Goal: Transaction & Acquisition: Purchase product/service

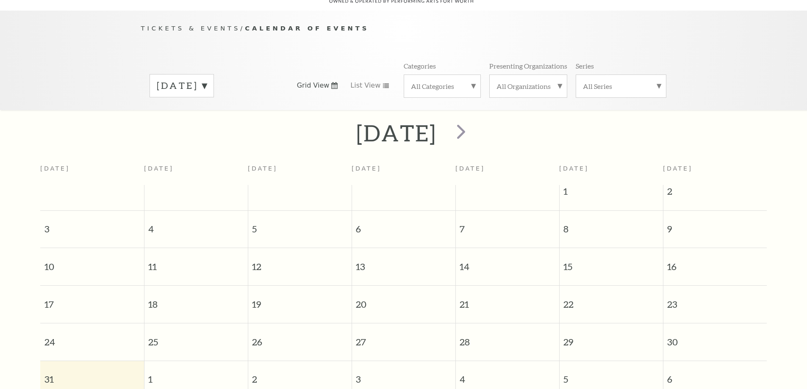
click at [207, 79] on label "[DATE]" at bounding box center [182, 85] width 50 height 13
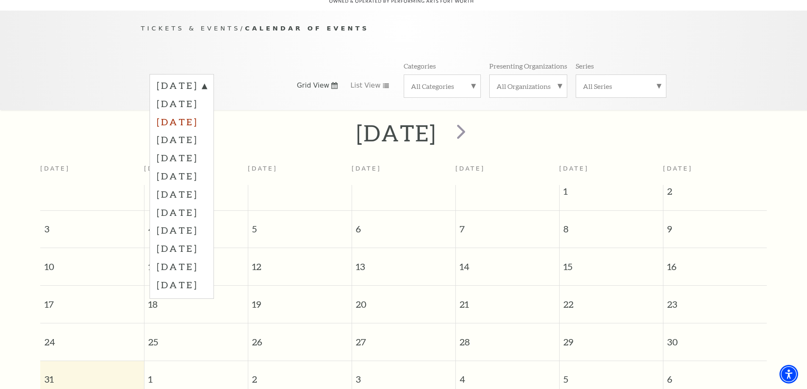
click at [207, 113] on label "October 2025" at bounding box center [182, 122] width 50 height 18
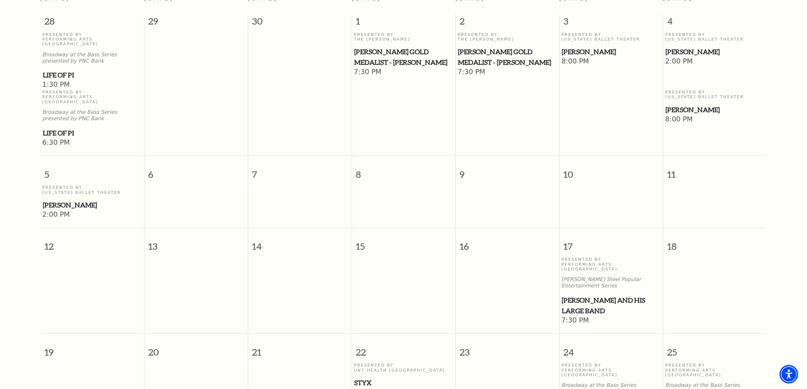
scroll to position [287, 0]
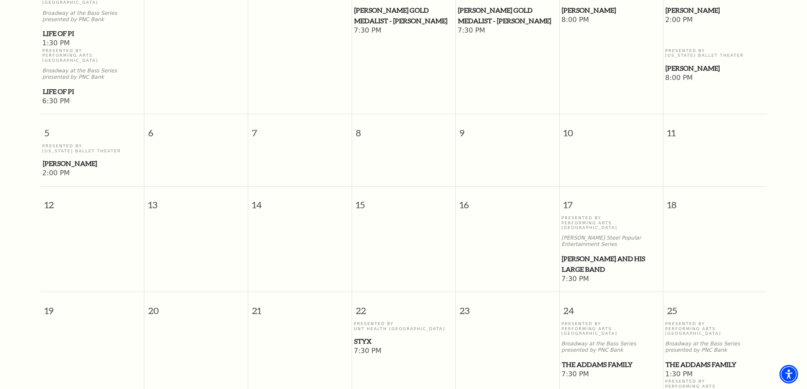
click at [576, 254] on span "Lyle Lovett and his Large Band" at bounding box center [611, 264] width 99 height 21
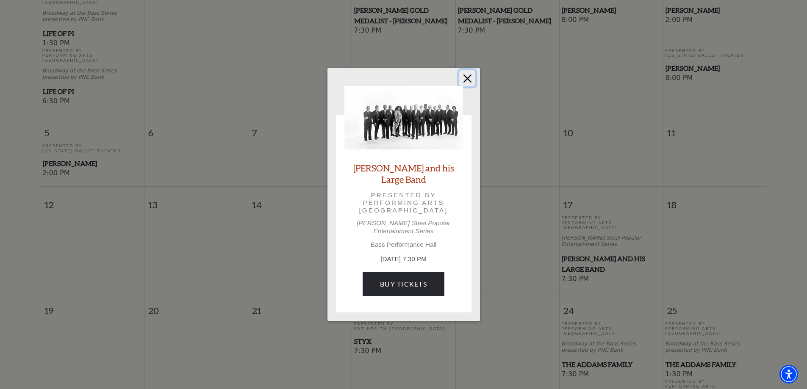
click at [467, 78] on button "Close" at bounding box center [467, 78] width 16 height 16
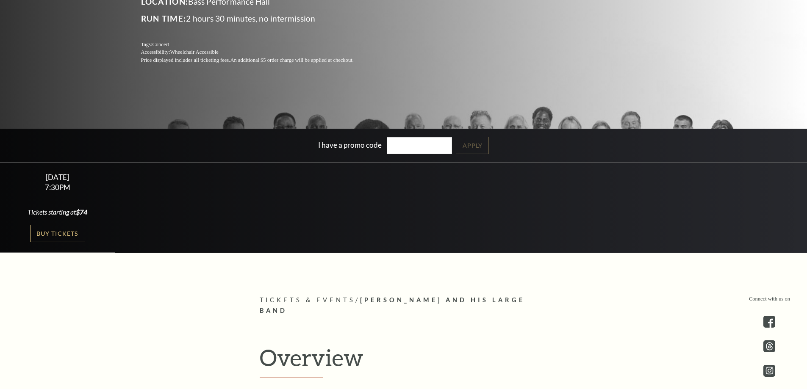
scroll to position [212, 0]
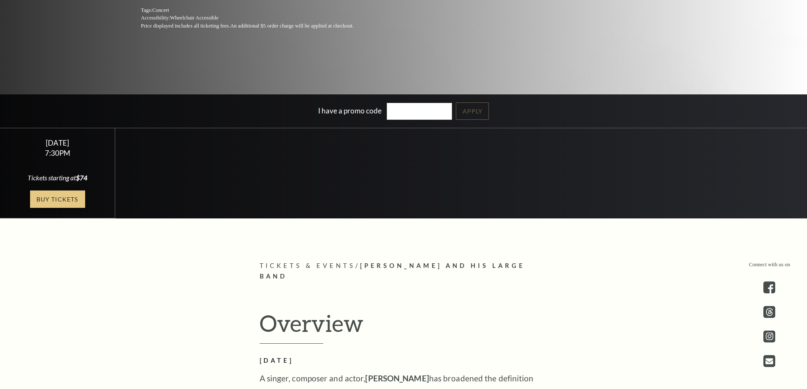
click at [70, 195] on link "Buy Tickets" at bounding box center [57, 199] width 55 height 17
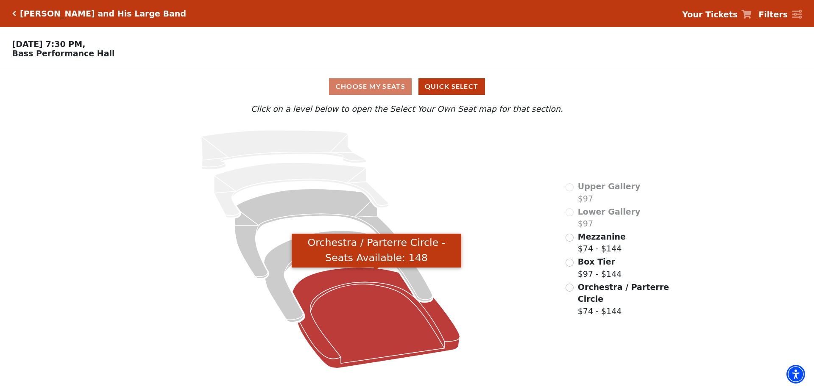
click at [381, 311] on icon "Orchestra / Parterre Circle - Seats Available: 148" at bounding box center [375, 318] width 167 height 101
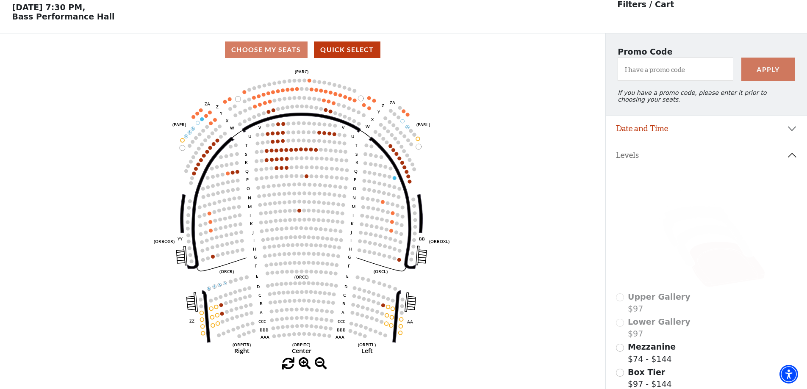
scroll to position [39, 0]
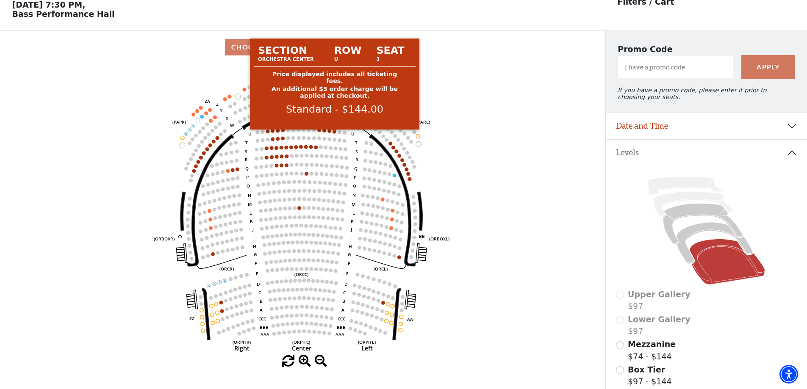
click at [334, 133] on circle at bounding box center [335, 132] width 4 height 4
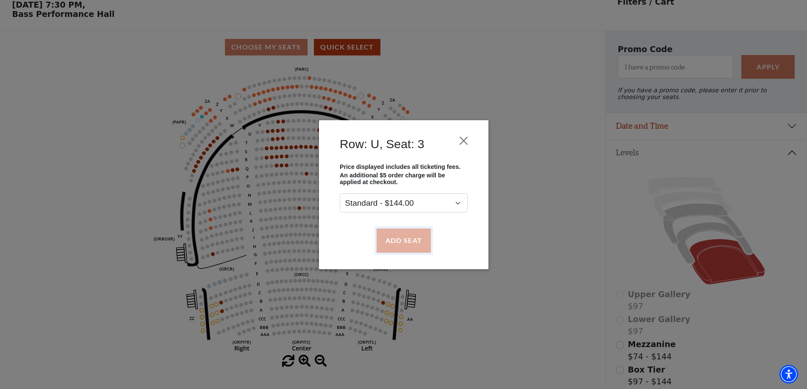
click at [409, 242] on button "Add Seat" at bounding box center [403, 241] width 54 height 24
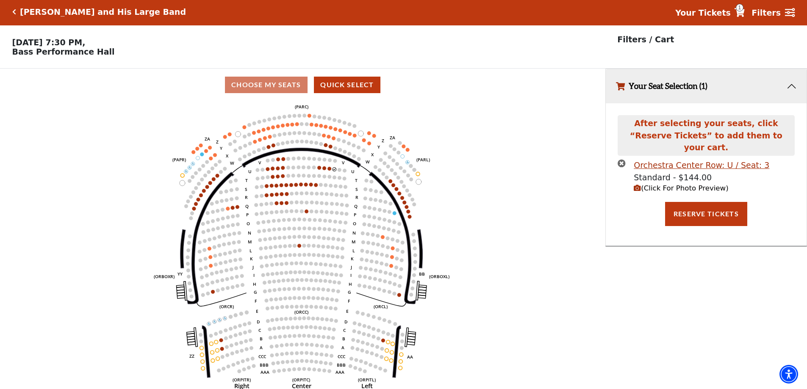
scroll to position [0, 0]
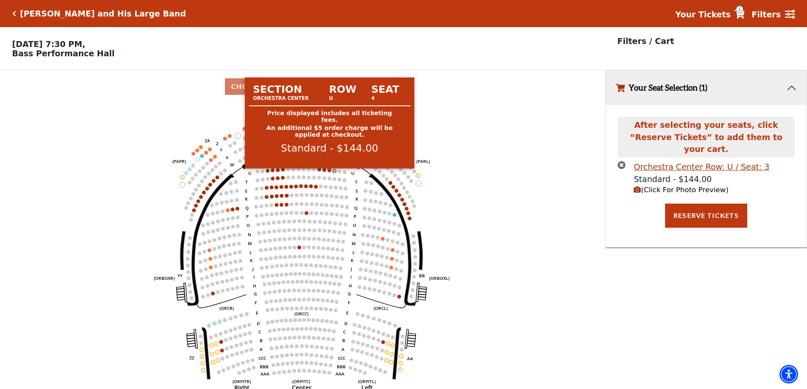
click at [329, 172] on circle at bounding box center [330, 171] width 4 height 4
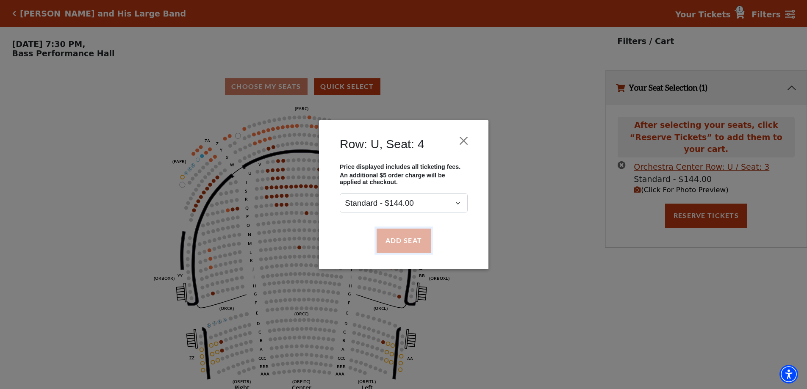
click at [398, 237] on button "Add Seat" at bounding box center [403, 241] width 54 height 24
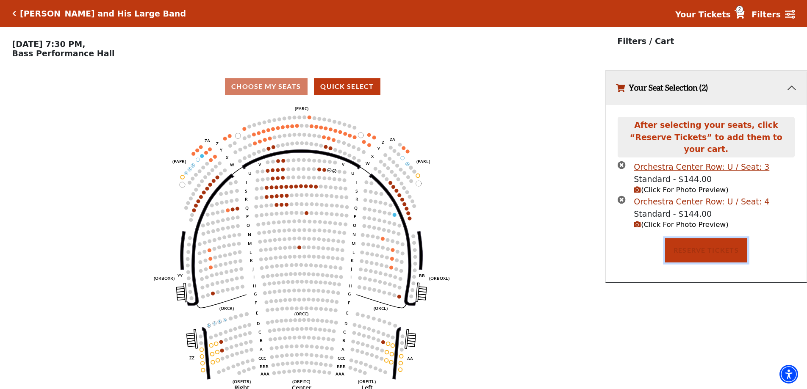
click at [716, 245] on button "Reserve Tickets" at bounding box center [706, 251] width 82 height 24
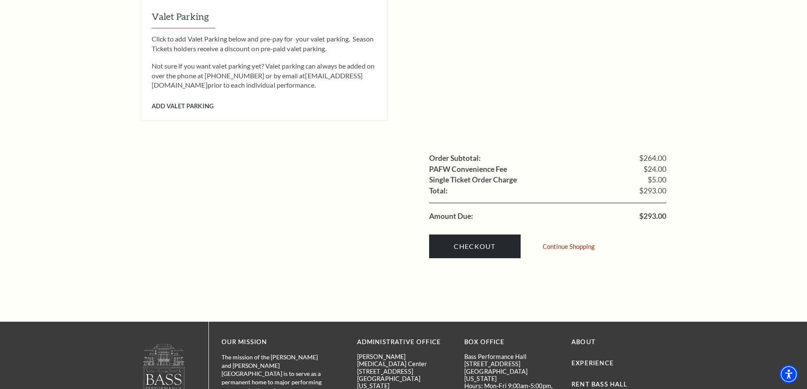
scroll to position [763, 0]
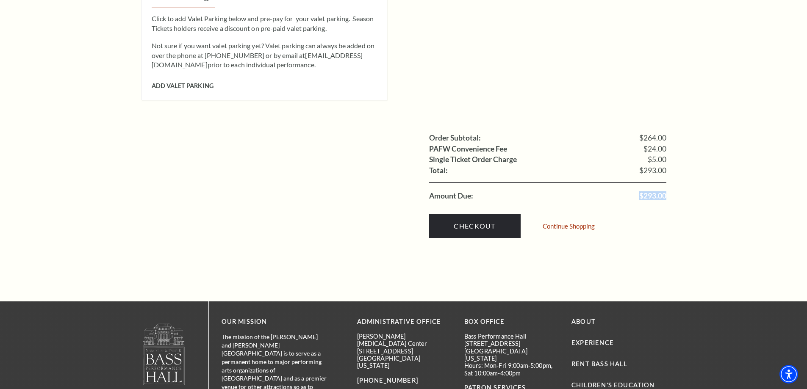
copy span "$293.00"
drag, startPoint x: 636, startPoint y: 186, endPoint x: 669, endPoint y: 186, distance: 33.1
click at [575, 217] on div "Continue Shopping" at bounding box center [571, 227] width 56 height 20
click at [574, 223] on link "Continue Shopping" at bounding box center [569, 226] width 52 height 6
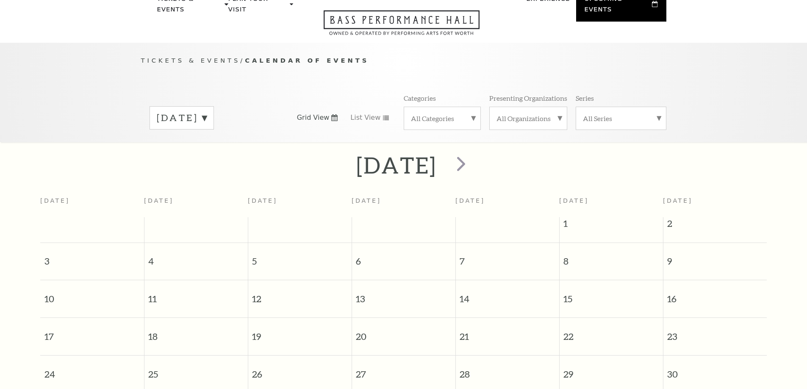
scroll to position [75, 0]
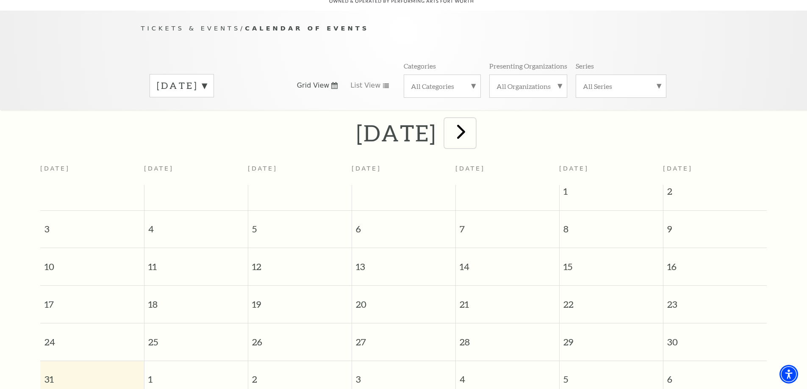
click at [473, 120] on span "next" at bounding box center [461, 132] width 24 height 24
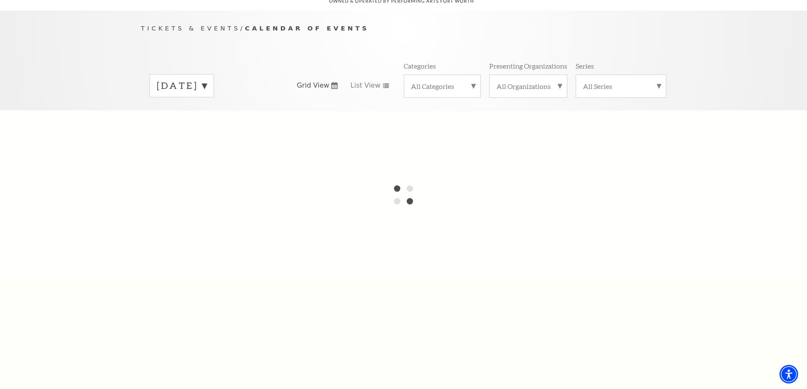
click at [207, 79] on label "August 2025" at bounding box center [182, 85] width 50 height 13
click at [207, 79] on label "August 2025" at bounding box center [182, 86] width 50 height 15
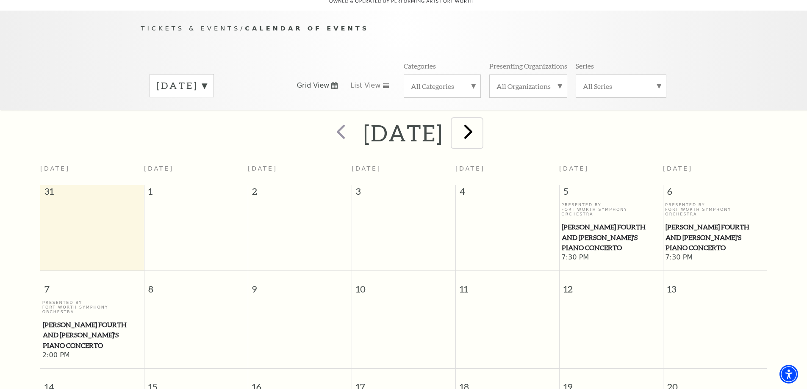
click at [481, 125] on span "next" at bounding box center [468, 132] width 24 height 24
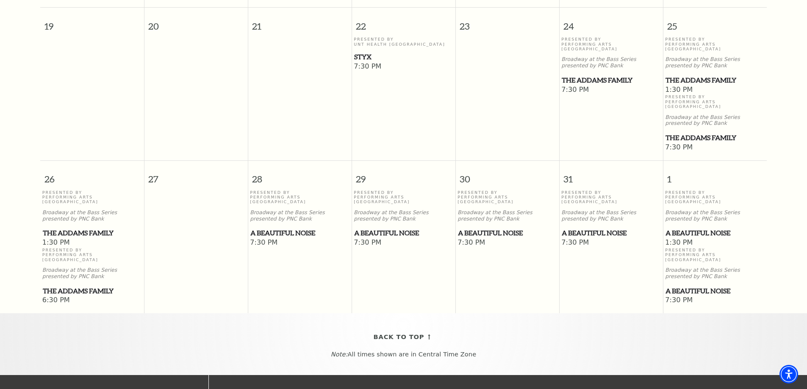
scroll to position [584, 0]
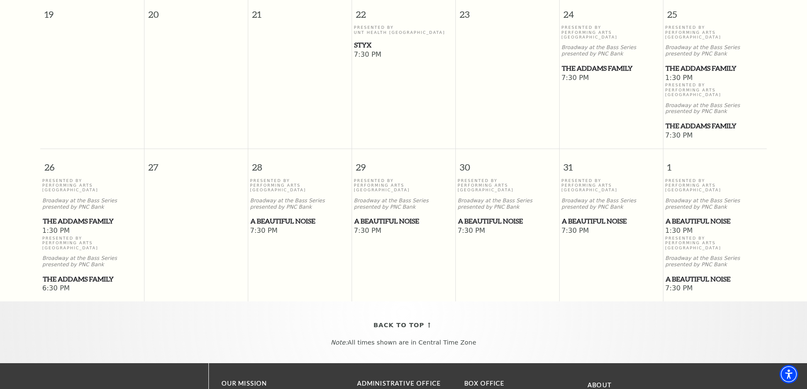
click at [68, 216] on span "The Addams Family" at bounding box center [92, 221] width 99 height 11
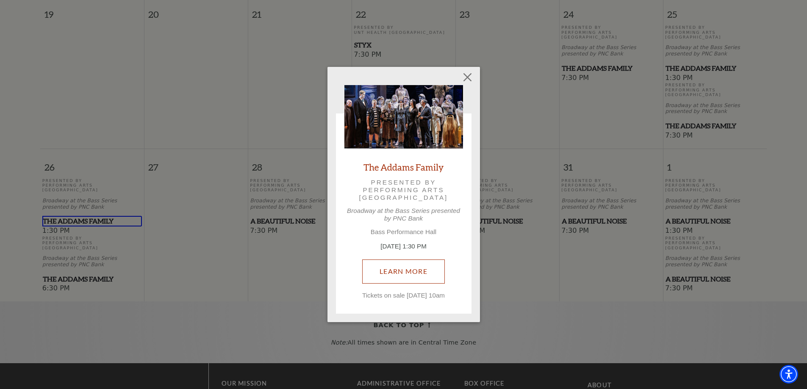
click at [389, 260] on link "Learn More" at bounding box center [403, 272] width 83 height 24
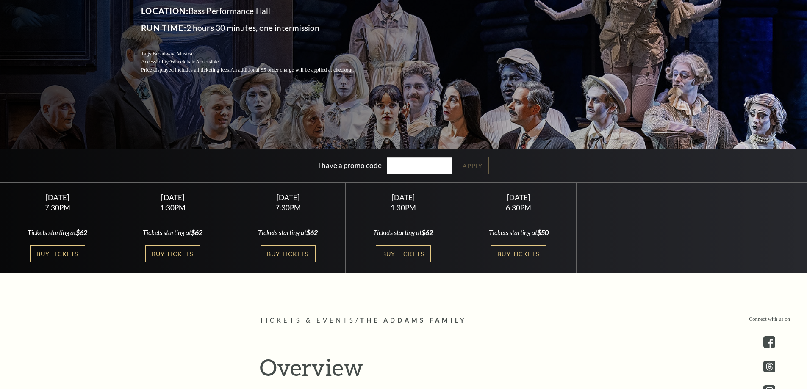
scroll to position [170, 0]
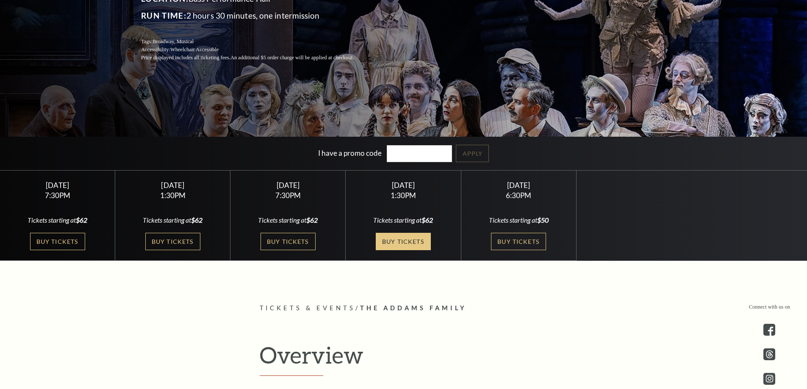
click at [400, 243] on link "Buy Tickets" at bounding box center [403, 241] width 55 height 17
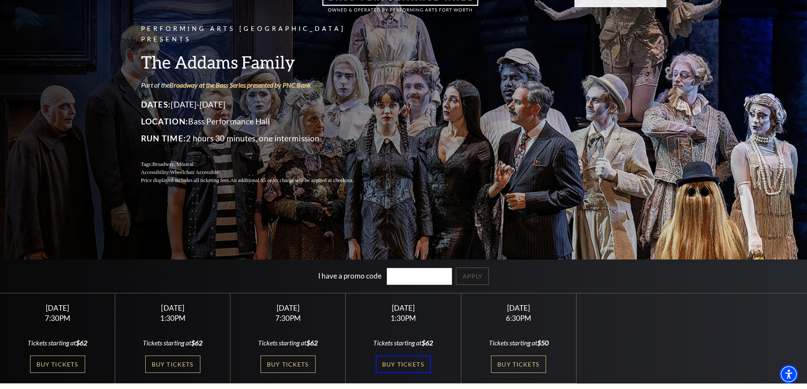
scroll to position [174, 0]
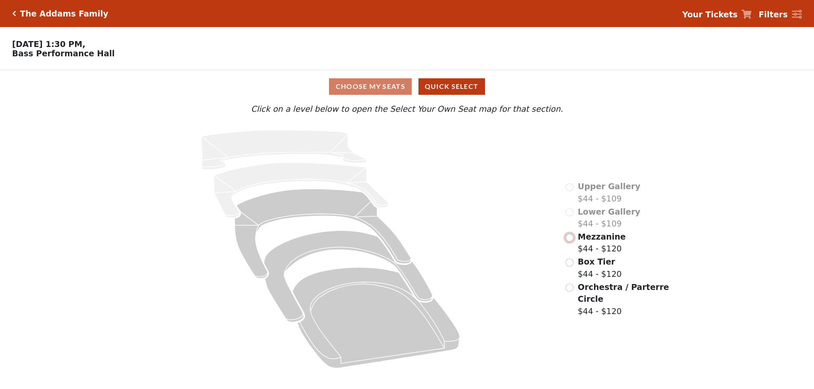
click at [570, 242] on input "radio" at bounding box center [569, 238] width 8 height 8
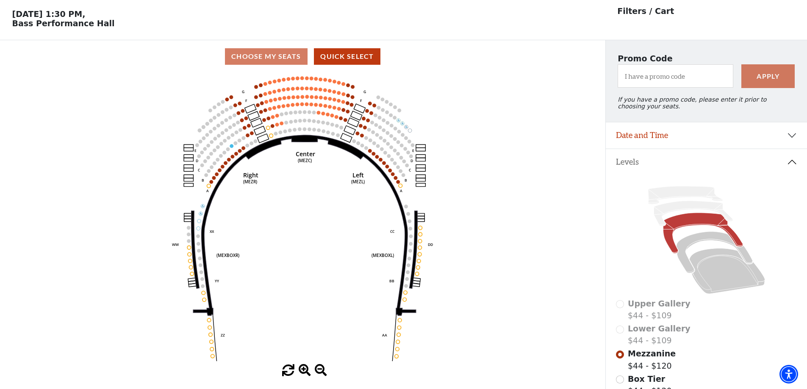
scroll to position [39, 0]
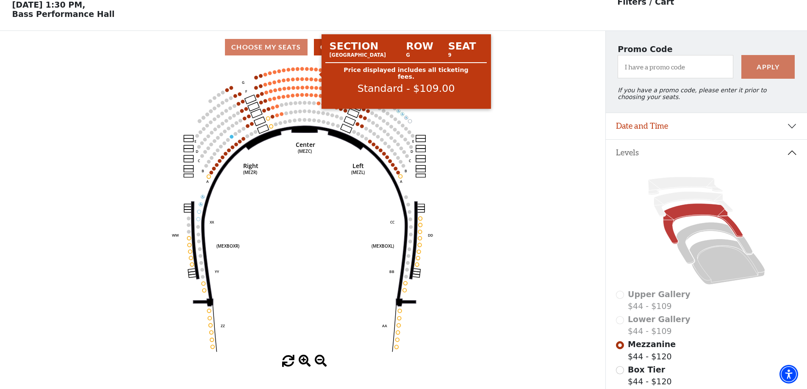
click at [317, 72] on circle at bounding box center [316, 70] width 4 height 4
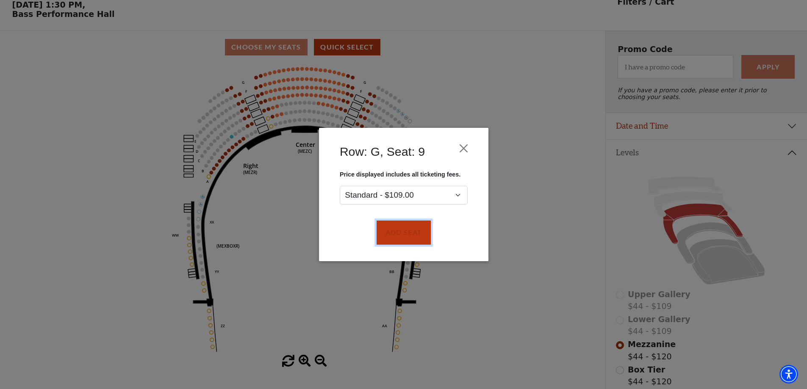
drag, startPoint x: 397, startPoint y: 230, endPoint x: 382, endPoint y: 206, distance: 27.9
click at [397, 229] on button "Add Seat" at bounding box center [403, 233] width 54 height 24
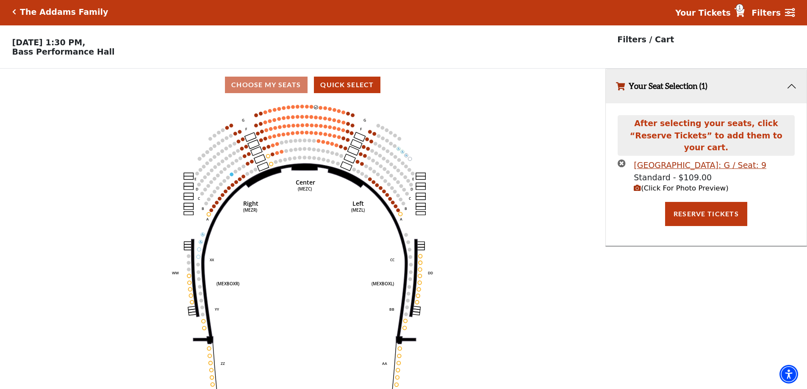
scroll to position [0, 0]
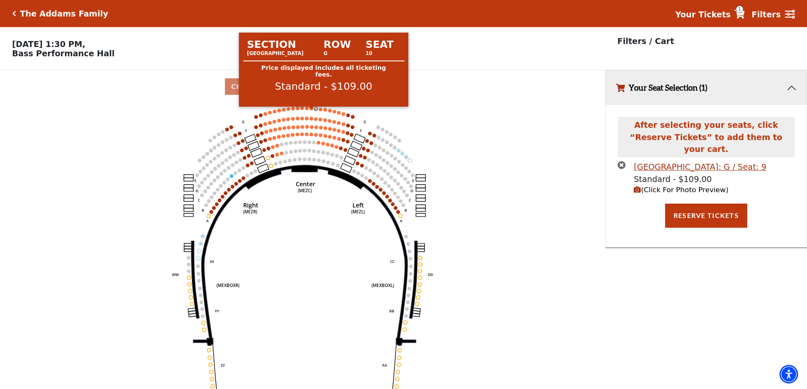
click at [312, 111] on circle at bounding box center [312, 109] width 4 height 4
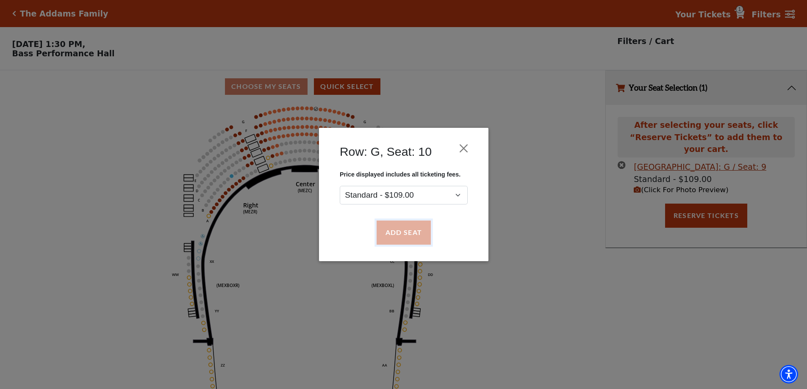
click at [402, 224] on button "Add Seat" at bounding box center [403, 233] width 54 height 24
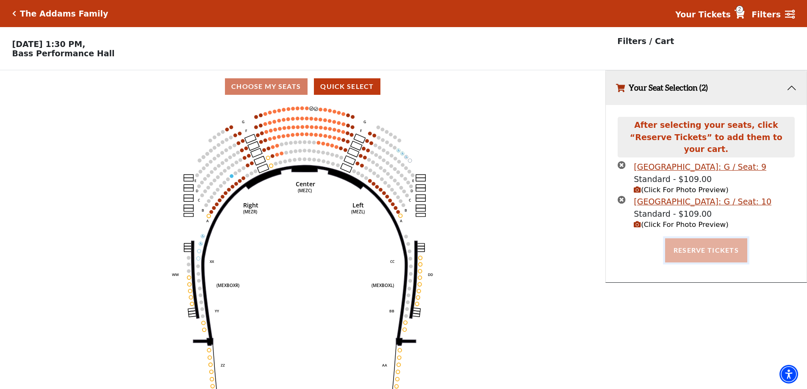
click at [702, 245] on button "Reserve Tickets" at bounding box center [706, 251] width 82 height 24
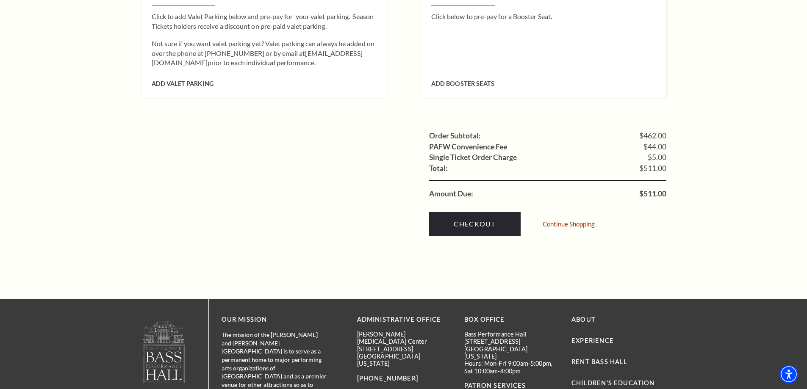
scroll to position [890, 0]
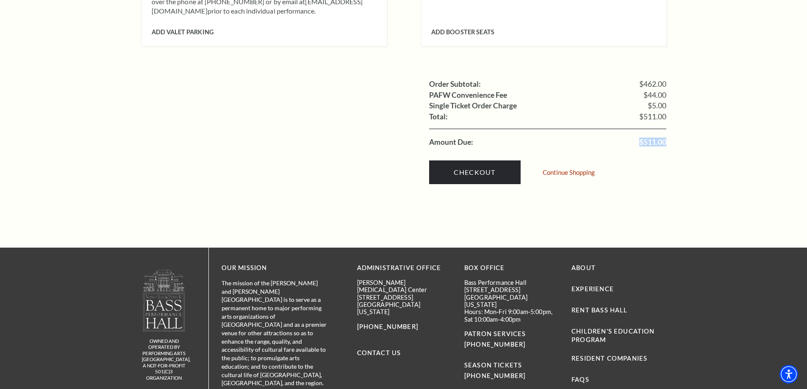
drag, startPoint x: 634, startPoint y: 128, endPoint x: 668, endPoint y: 127, distance: 33.9
copy span "$511.00"
click at [452, 161] on link "Checkout" at bounding box center [475, 173] width 92 height 24
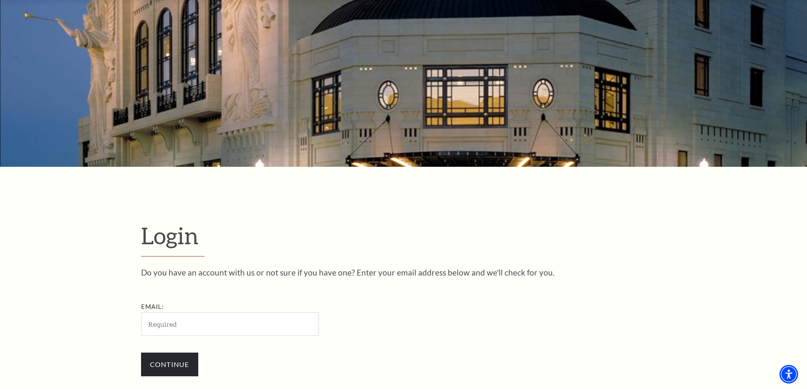
scroll to position [220, 0]
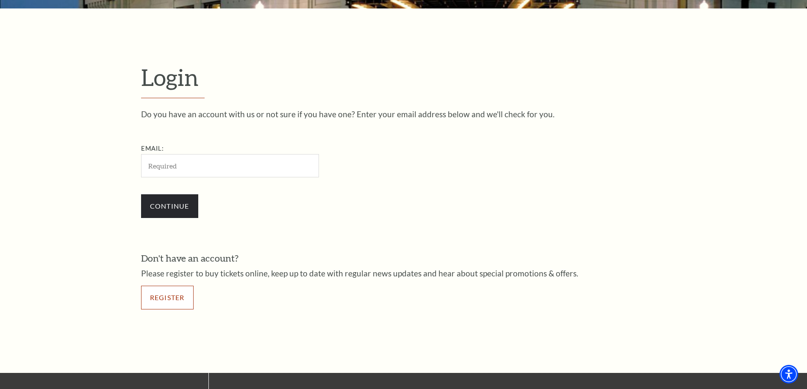
click at [164, 295] on link "Register" at bounding box center [167, 298] width 53 height 24
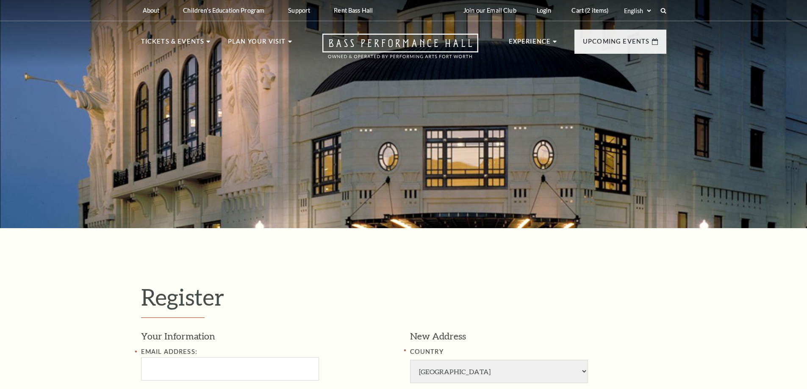
select select "1"
select select "TX"
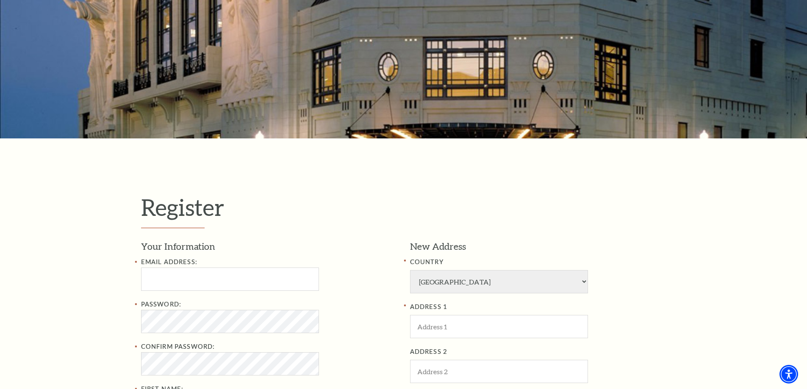
scroll to position [127, 0]
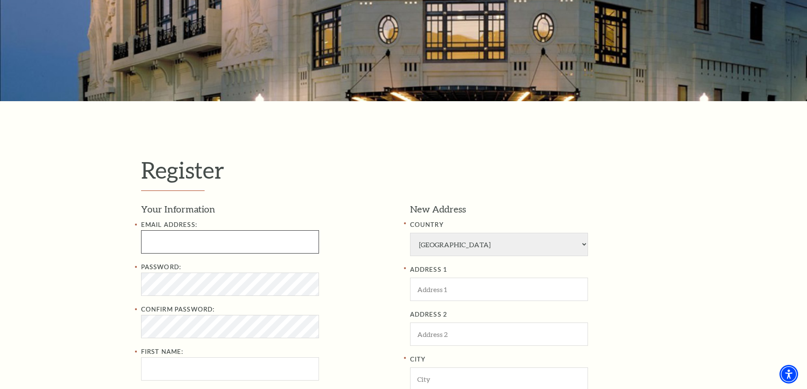
click at [193, 244] on input "Email Address:" at bounding box center [230, 242] width 178 height 23
paste input "JonesLucyggr8e@gmail.com"
type input "JonesLucyggr8e@gmail.com"
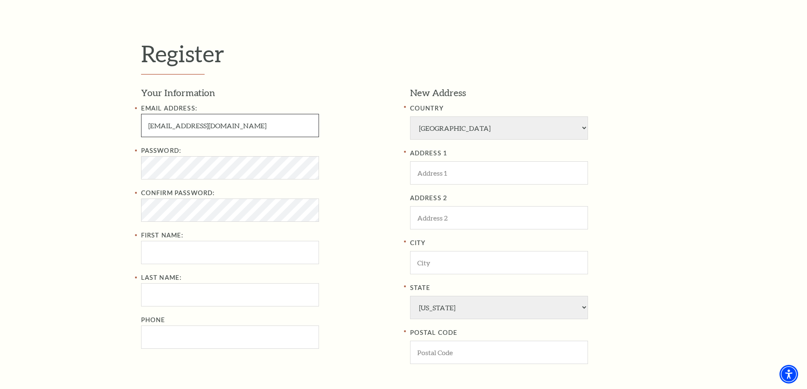
scroll to position [254, 0]
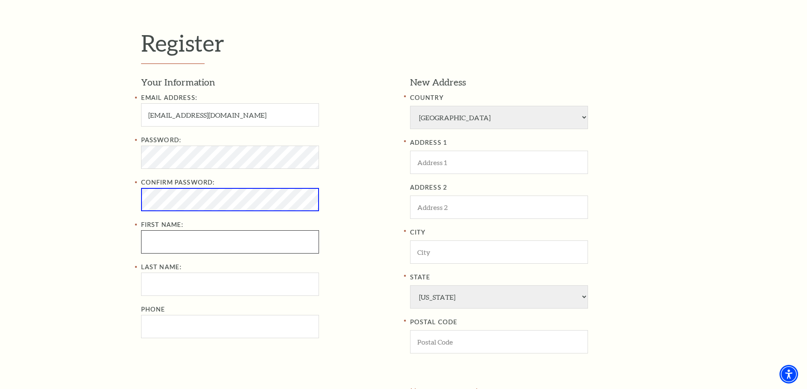
click at [162, 250] on input "First Name:" at bounding box center [230, 242] width 178 height 23
paste input "Lucy Jones"
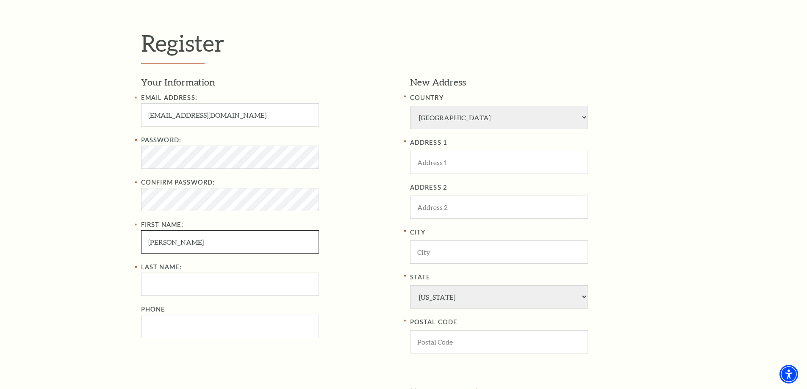
click at [172, 242] on input "Lucy Jones" at bounding box center [230, 242] width 178 height 23
type input "Lucy"
click at [168, 281] on input "Last Name:" at bounding box center [230, 284] width 178 height 23
paste input "Jones"
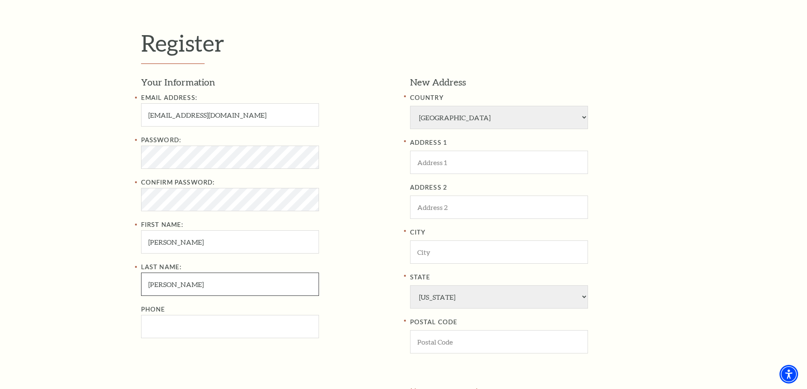
type input "Jones"
click at [216, 323] on input "Phone" at bounding box center [230, 326] width 178 height 23
paste input "8179326794"
type input "817-932-6794"
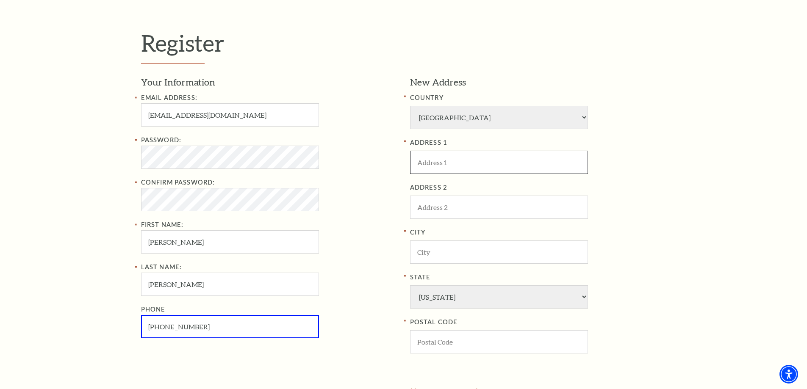
paste input "1516 Barron Ln"
click at [434, 170] on input "1516 Barron Ln" at bounding box center [499, 162] width 178 height 23
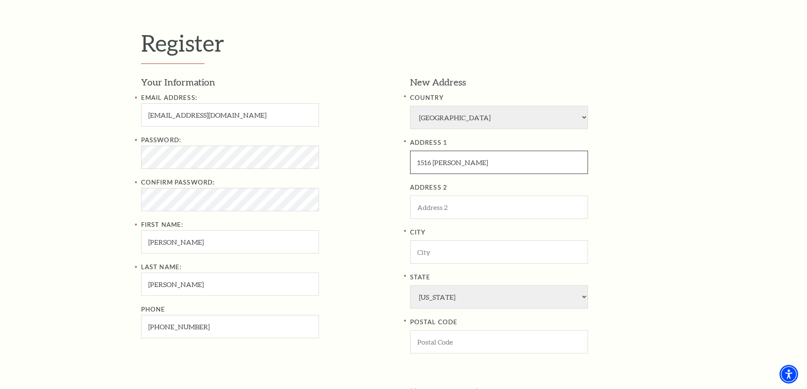
type input "1516 Barron Ln"
click at [429, 255] on input "City" at bounding box center [499, 252] width 178 height 23
paste input "Fort Worth"
type input "Fort Worth"
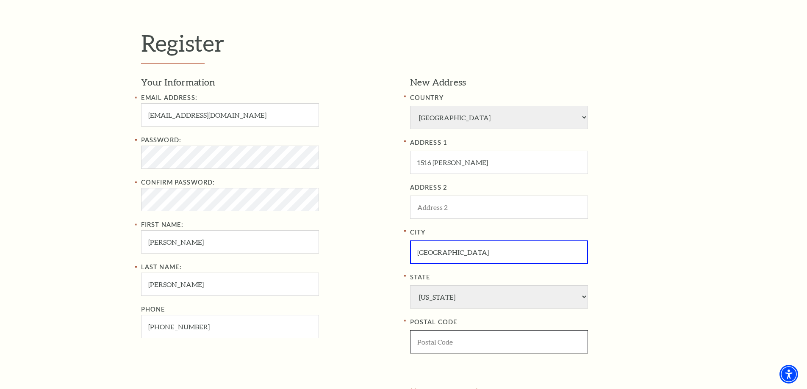
click at [423, 331] on input "POSTAL CODE" at bounding box center [499, 342] width 178 height 23
paste input "76112"
type input "76112"
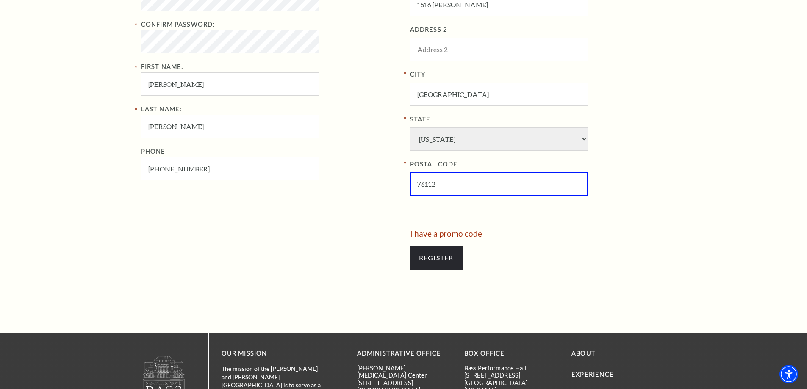
scroll to position [424, 0]
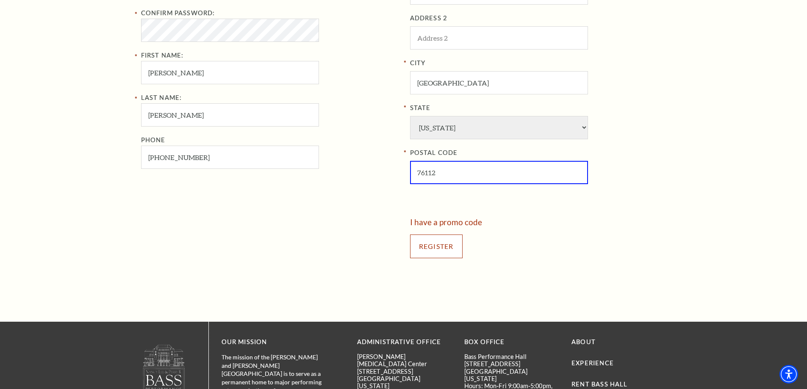
click at [445, 251] on input "Register" at bounding box center [436, 247] width 53 height 24
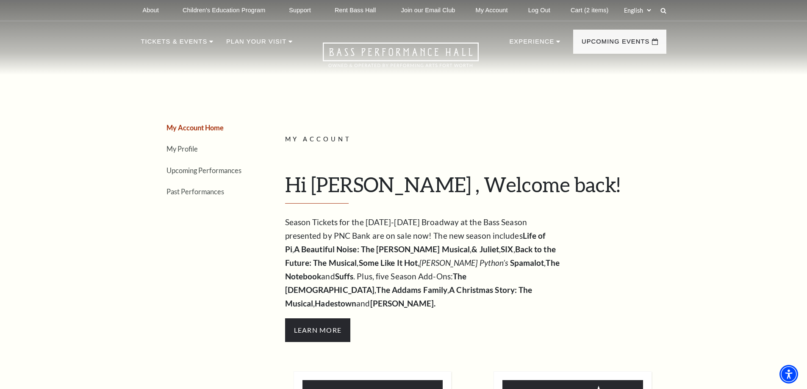
click at [584, 25] on nav "Tickets & Events Now On Sale Broadway At The Bass presented by PNC Bank [PERSON…" at bounding box center [404, 48] width 542 height 54
click at [581, 14] on link "Cart (2 items)" at bounding box center [589, 10] width 51 height 21
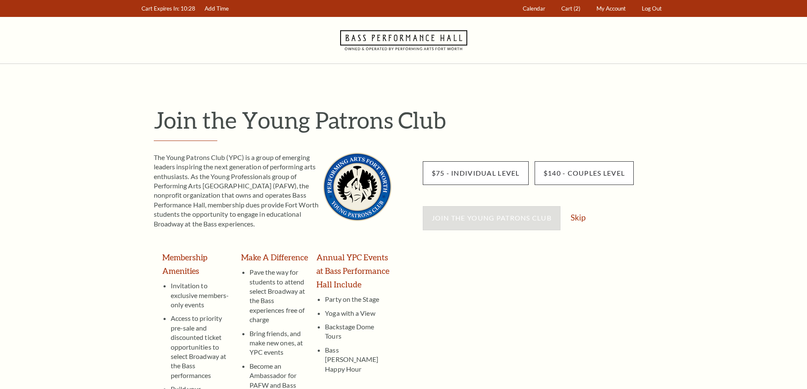
click at [580, 219] on link "Skip" at bounding box center [578, 218] width 15 height 8
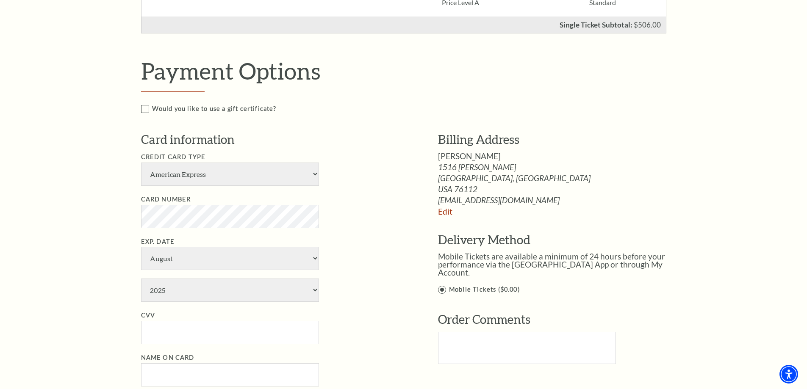
scroll to position [424, 0]
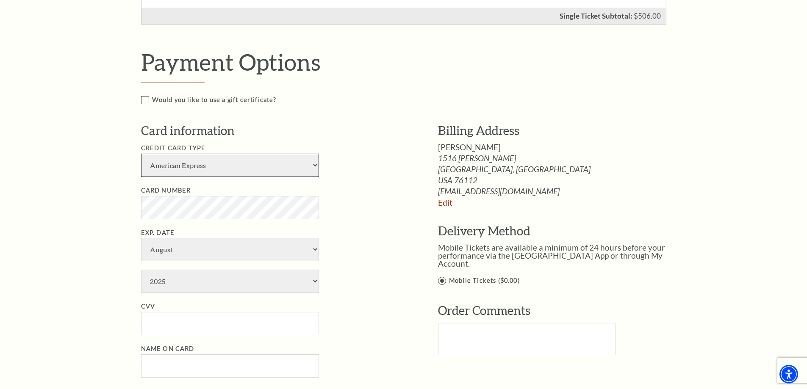
click at [215, 167] on select "American Express Visa Master Card Discover" at bounding box center [230, 165] width 178 height 23
select select "24"
click at [141, 154] on select "American Express Visa Master Card Discover" at bounding box center [230, 165] width 178 height 23
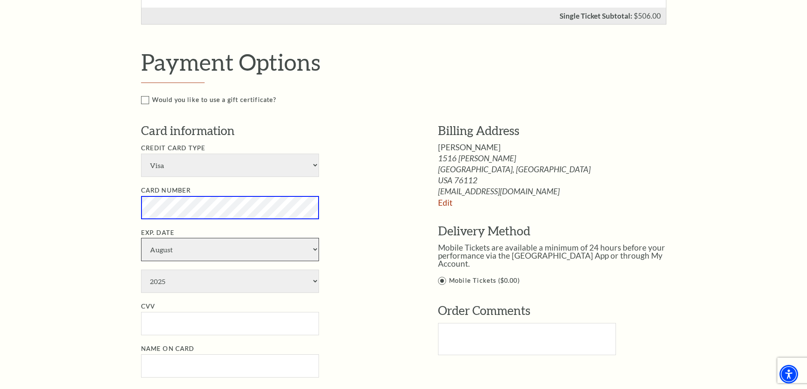
click at [192, 256] on select "January February March April May June July August September October November De…" at bounding box center [230, 249] width 178 height 23
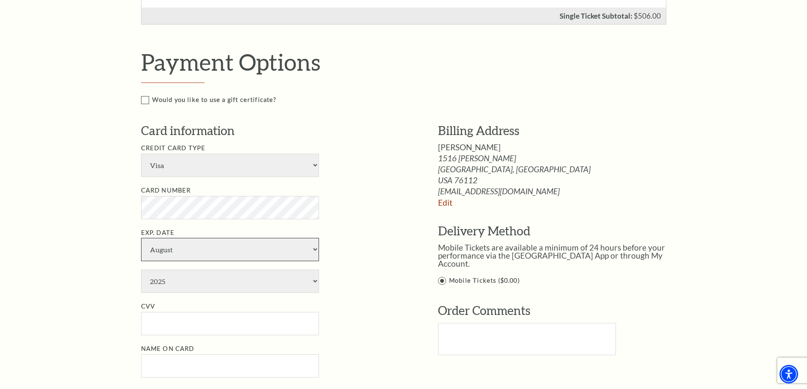
select select "5"
click at [141, 238] on select "January February March April May June July August September October November De…" at bounding box center [230, 249] width 178 height 23
click at [183, 282] on select "2025 2026 2027 2028 2029 2030 2031 2032 2033 2034" at bounding box center [230, 281] width 178 height 23
select select "2029"
click at [141, 270] on select "2025 2026 2027 2028 2029 2030 2031 2032 2033 2034" at bounding box center [230, 281] width 178 height 23
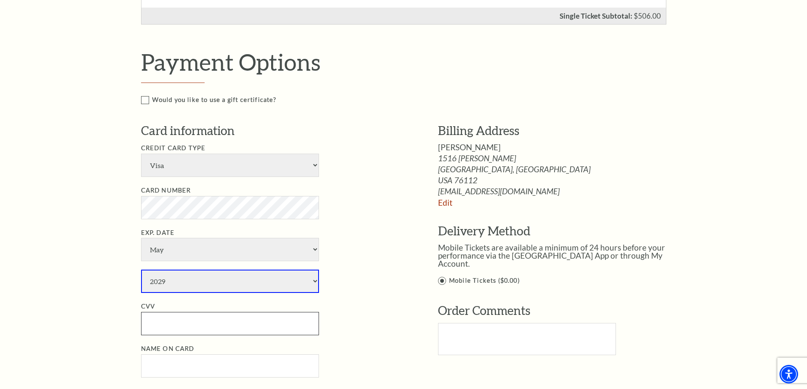
click at [162, 319] on input "CVV" at bounding box center [230, 323] width 178 height 23
paste input "341"
type input "341"
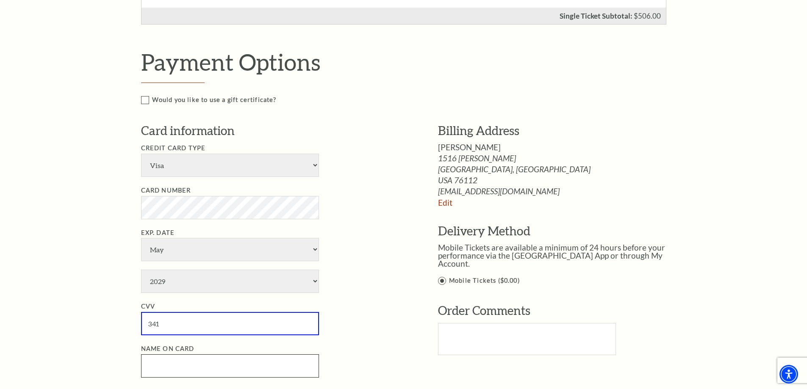
click at [149, 361] on input "Name on Card" at bounding box center [230, 366] width 178 height 23
paste input "Lucy Jones"
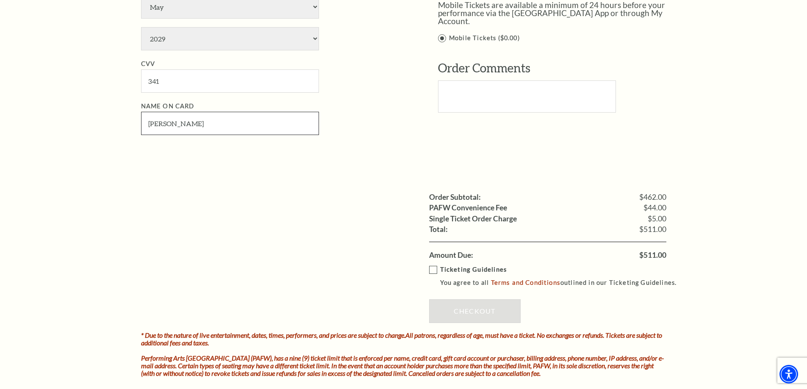
scroll to position [678, 0]
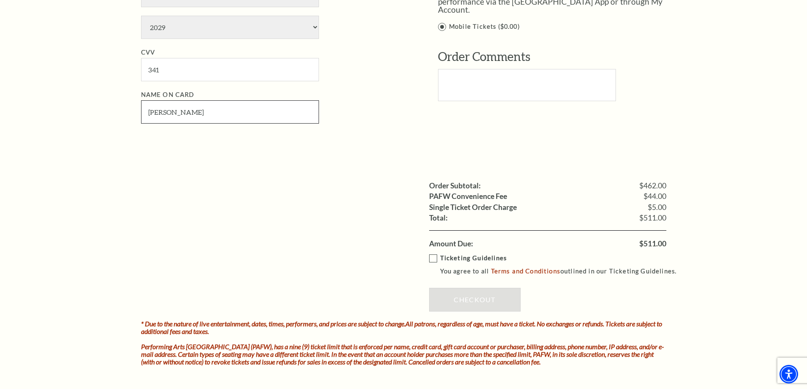
type input "Lucy Jones"
click at [437, 255] on label "Ticketing Guidelines You agree to all Terms and Conditions outlined in our Tick…" at bounding box center [557, 264] width 256 height 23
click at [0, 0] on input "Ticketing Guidelines You agree to all Terms and Conditions outlined in our Tick…" at bounding box center [0, 0] width 0 height 0
click at [475, 291] on link "Checkout" at bounding box center [475, 300] width 92 height 24
